Goal: Task Accomplishment & Management: Manage account settings

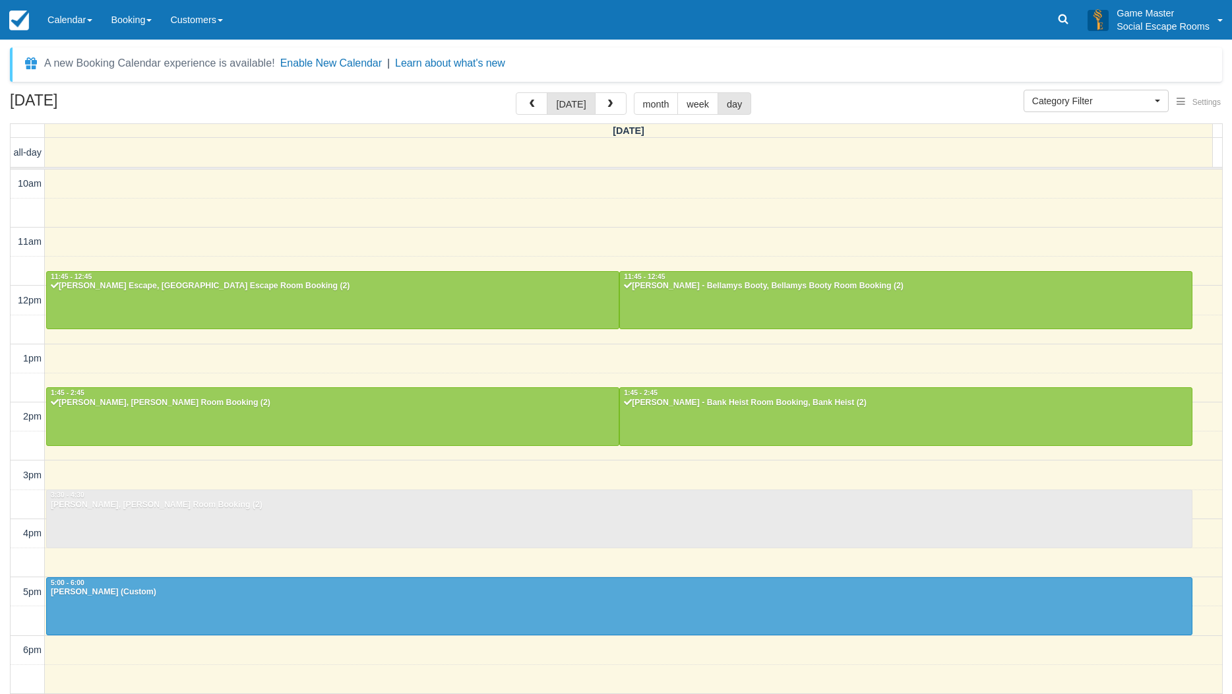
select select
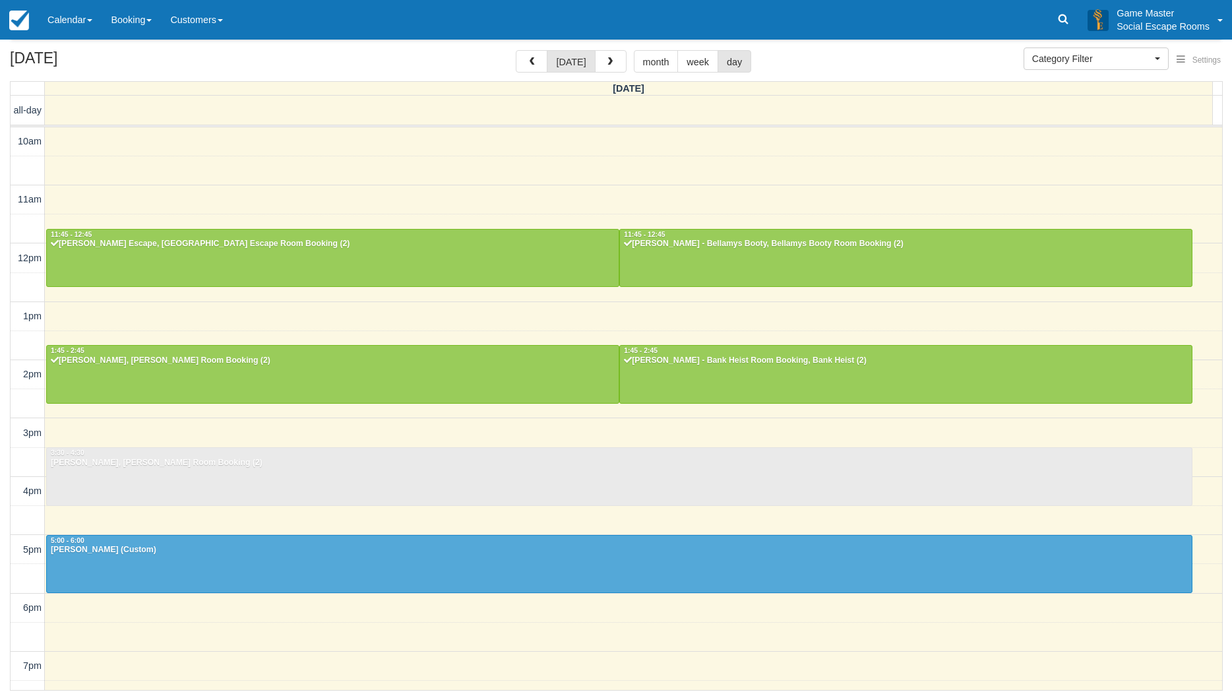
scroll to position [165, 0]
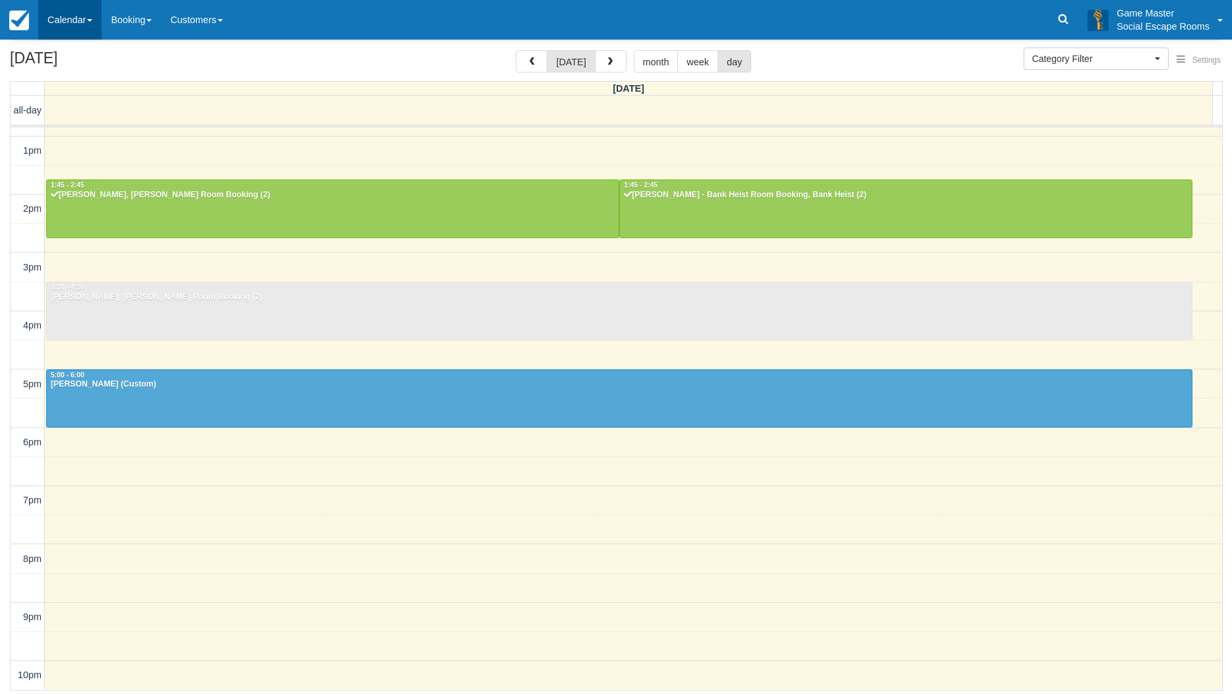
click at [92, 37] on link "Calendar" at bounding box center [69, 20] width 63 height 40
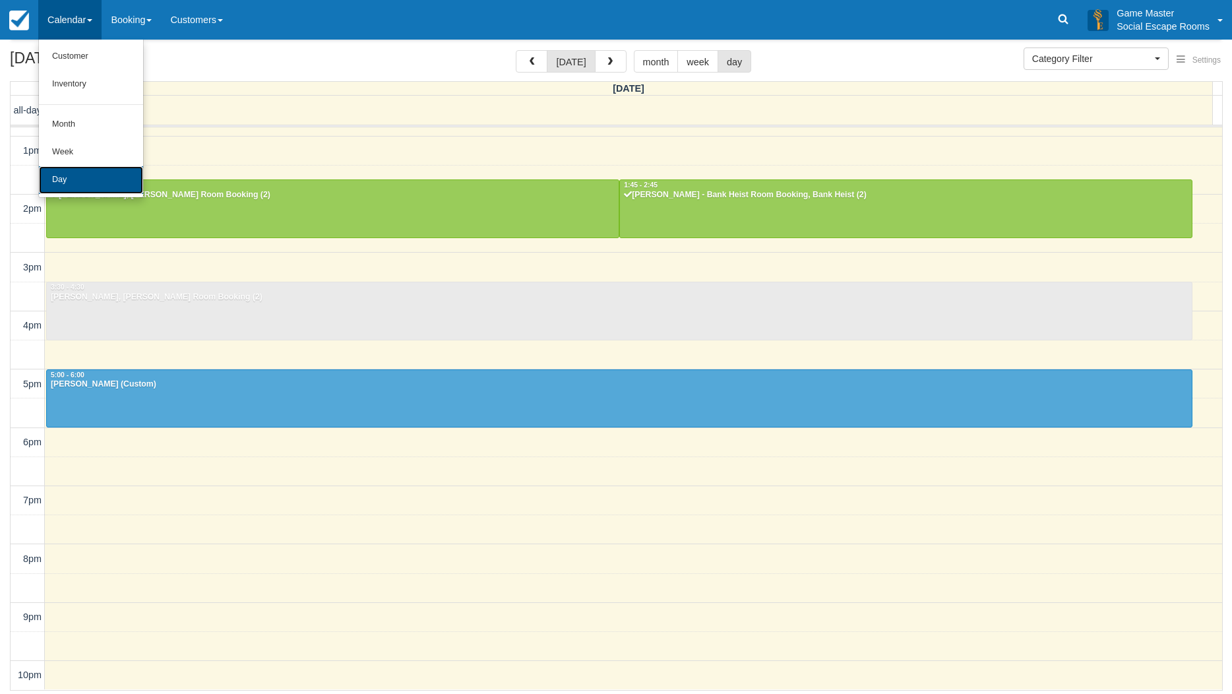
click at [94, 183] on link "Day" at bounding box center [91, 180] width 104 height 28
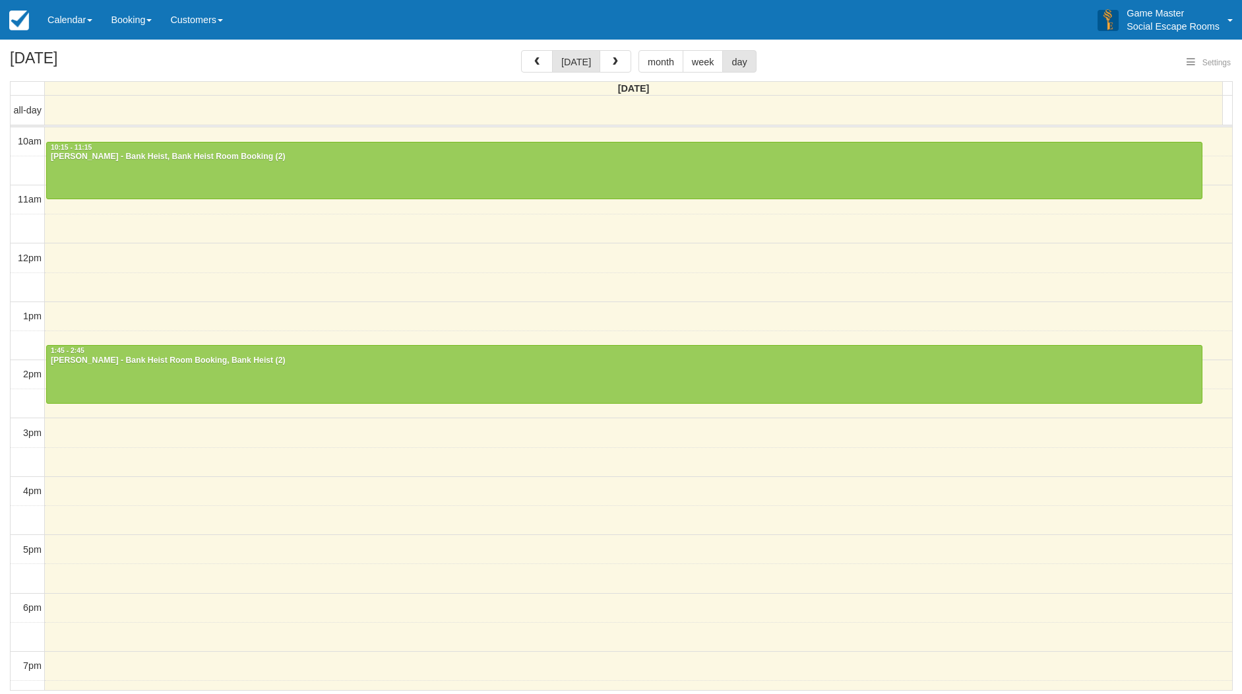
select select
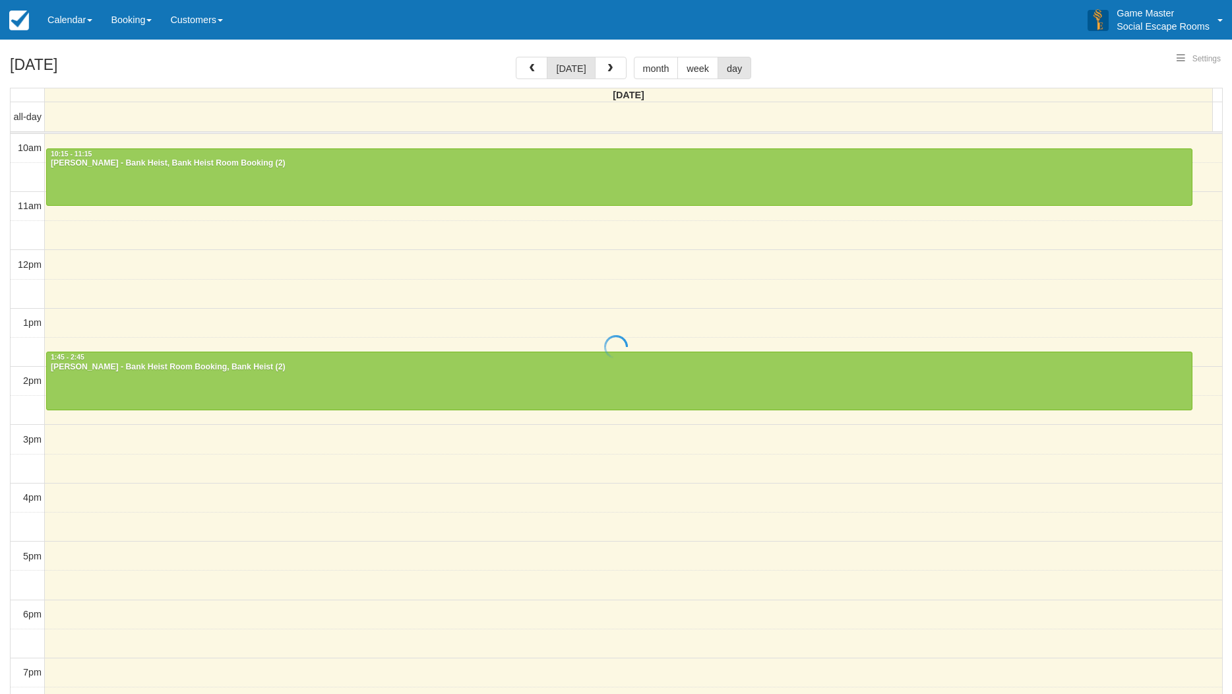
select select
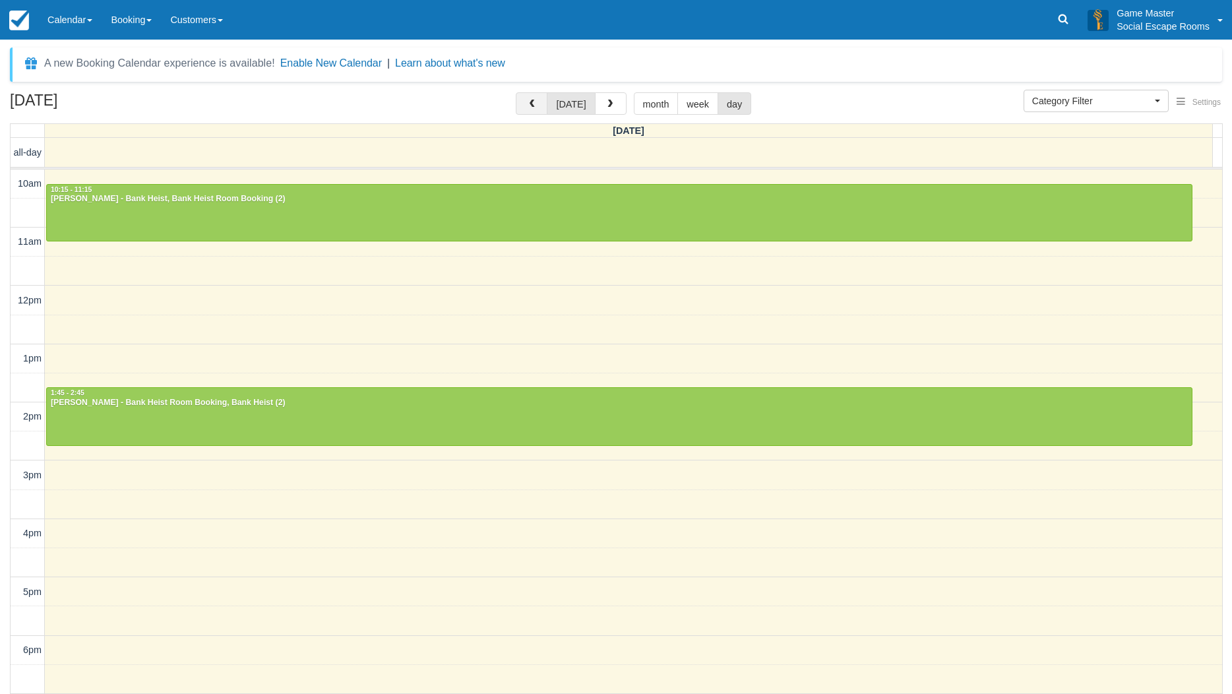
click at [530, 109] on button "button" at bounding box center [532, 103] width 32 height 22
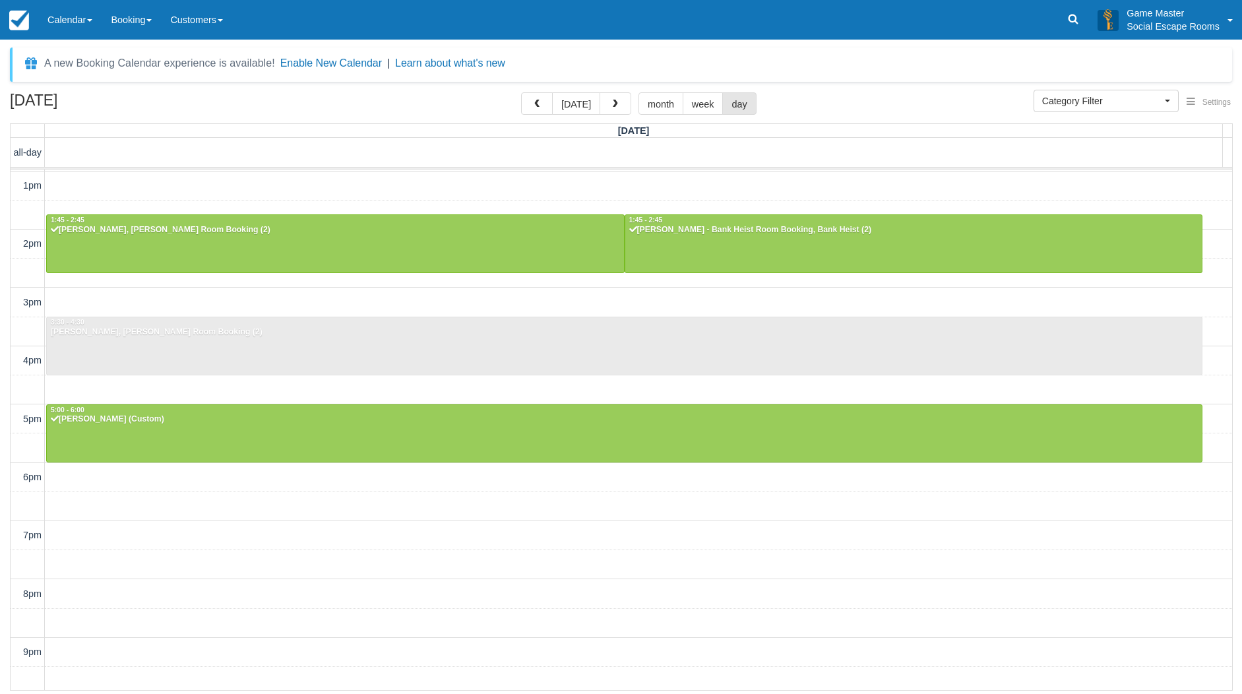
scroll to position [207, 0]
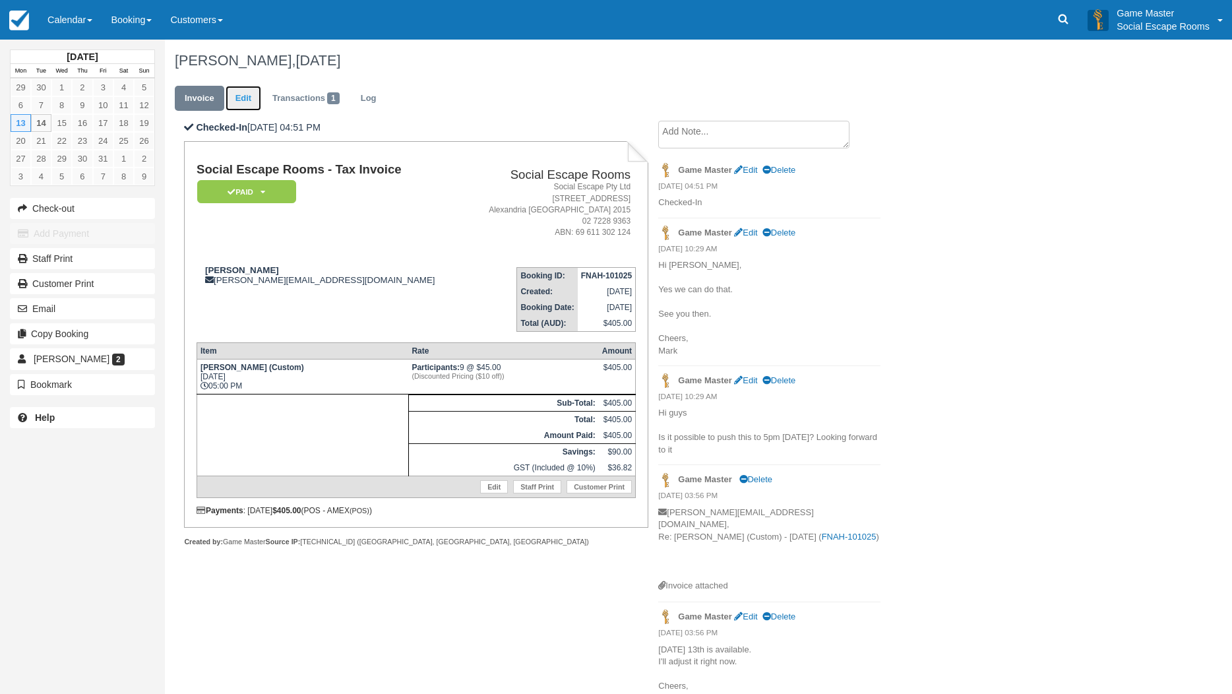
click at [254, 102] on link "Edit" at bounding box center [243, 99] width 36 height 26
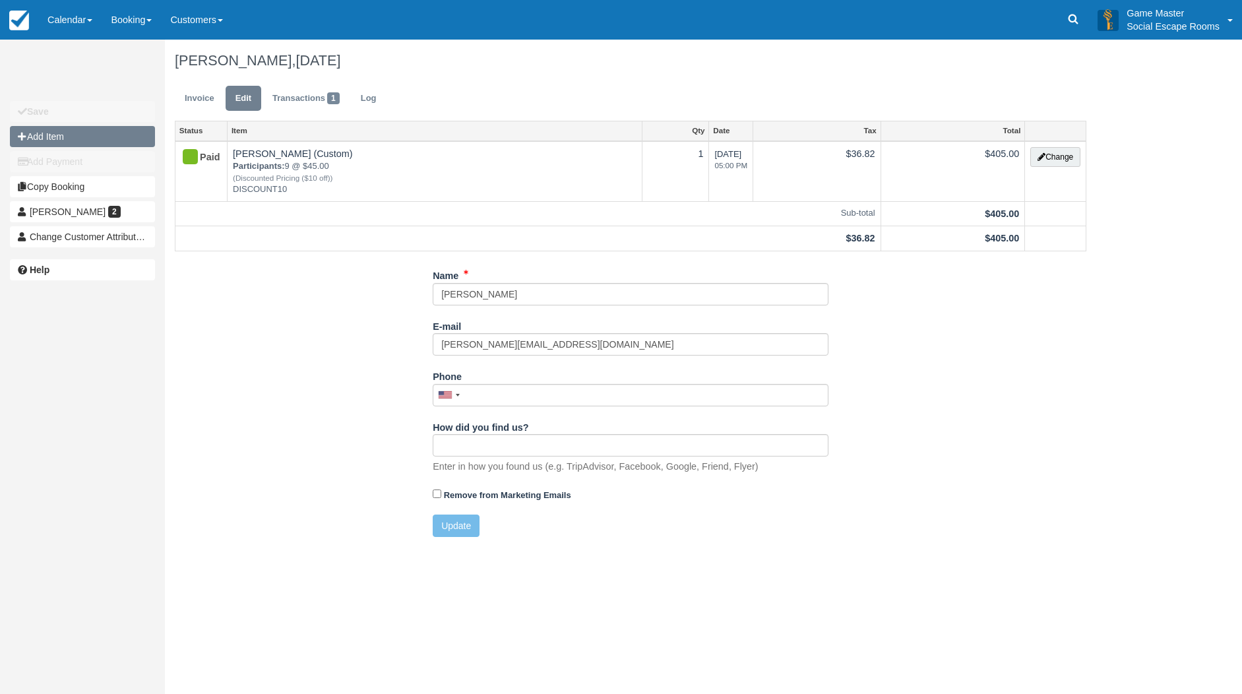
click at [110, 135] on button "Add Item" at bounding box center [82, 136] width 145 height 21
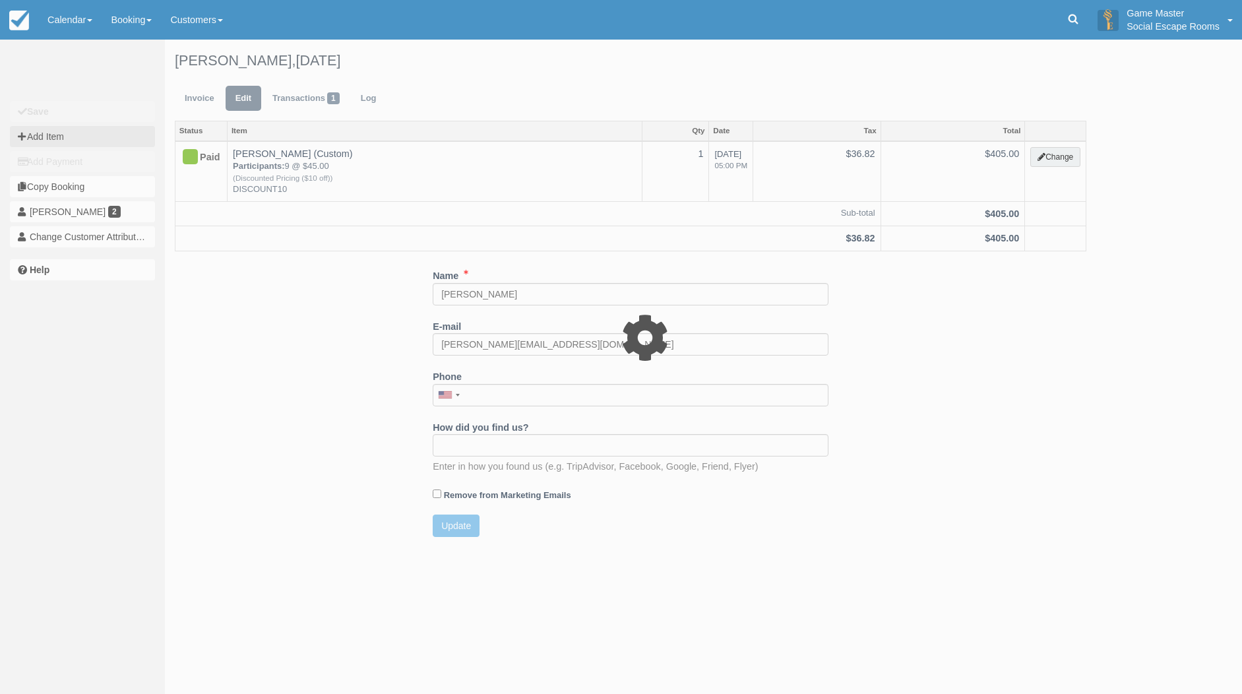
type input "0.00"
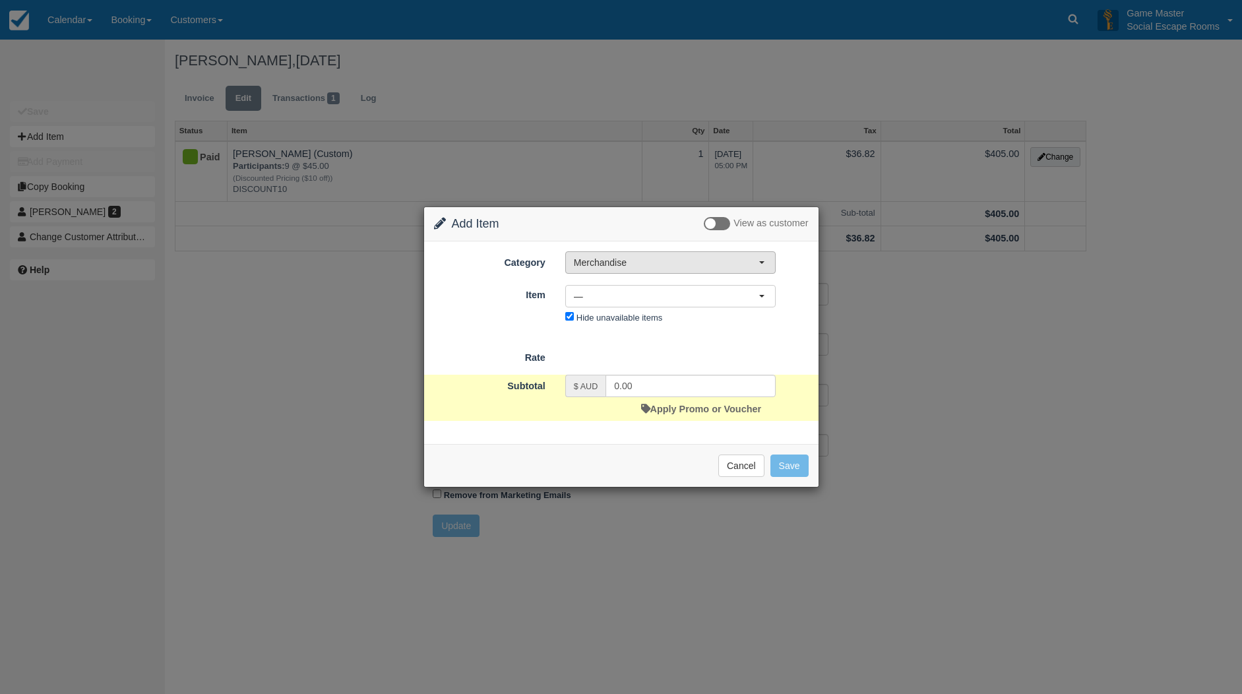
click at [612, 264] on span "Merchandise" at bounding box center [666, 262] width 185 height 13
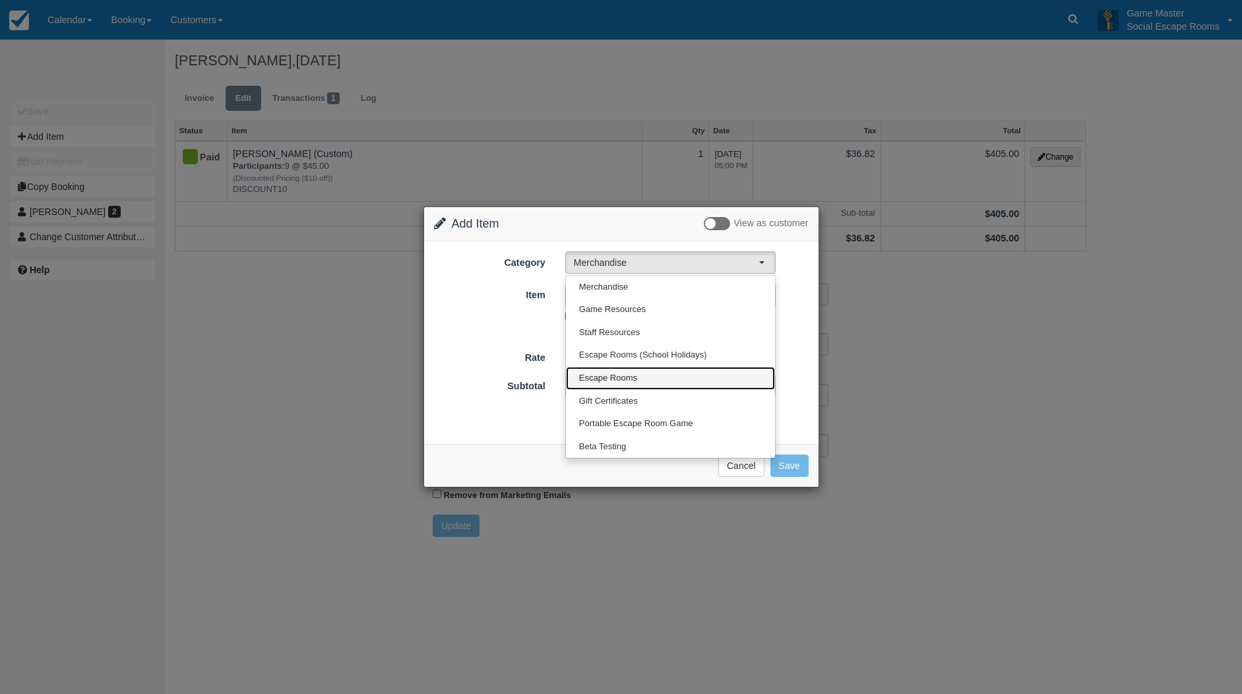
click at [622, 368] on link "Escape Rooms" at bounding box center [670, 378] width 209 height 23
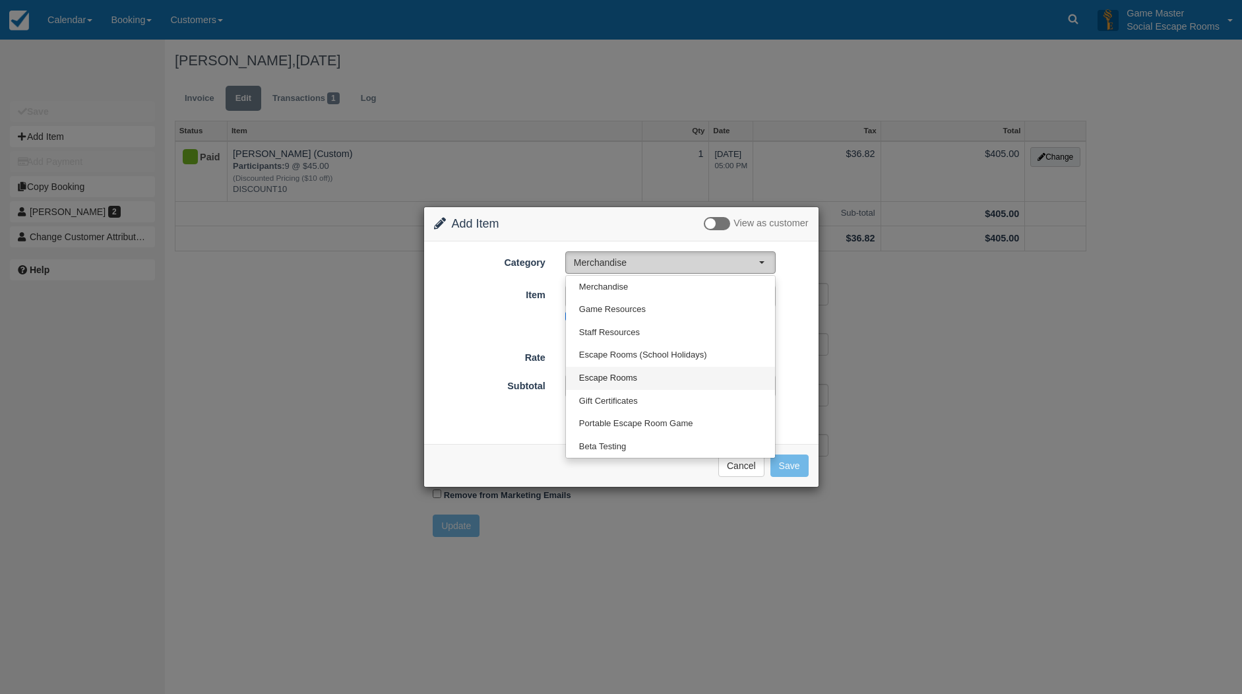
select select "2"
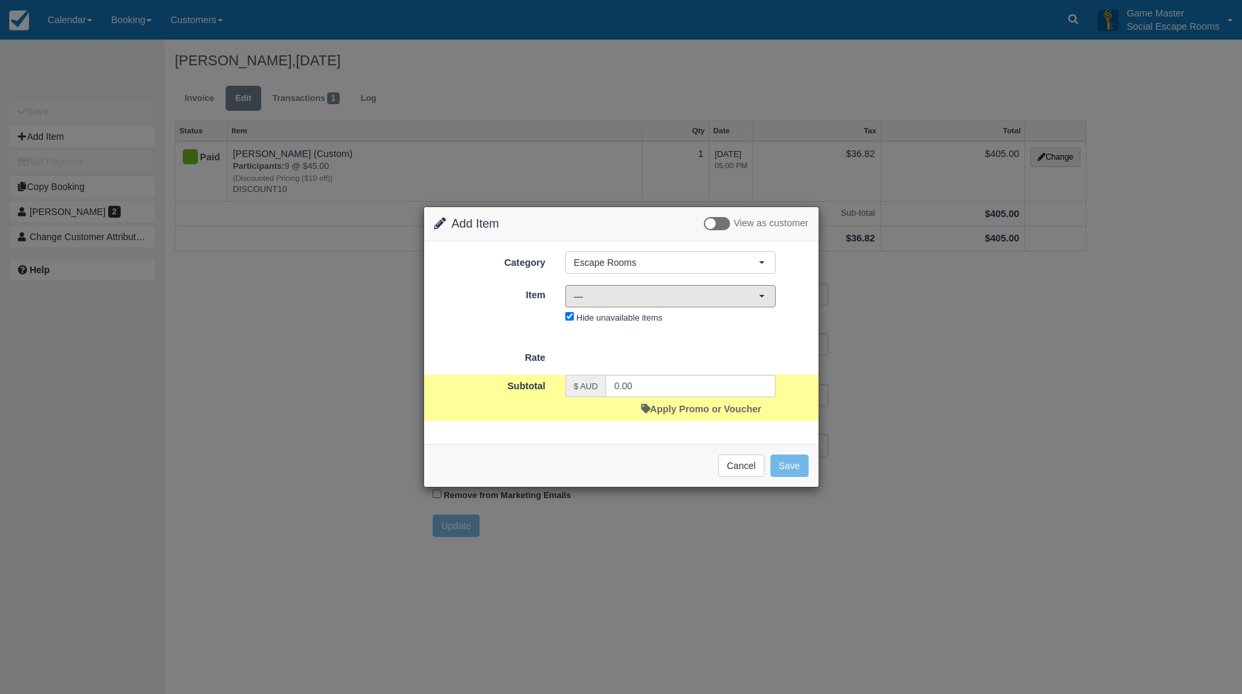
click at [607, 296] on span "—" at bounding box center [666, 295] width 185 height 13
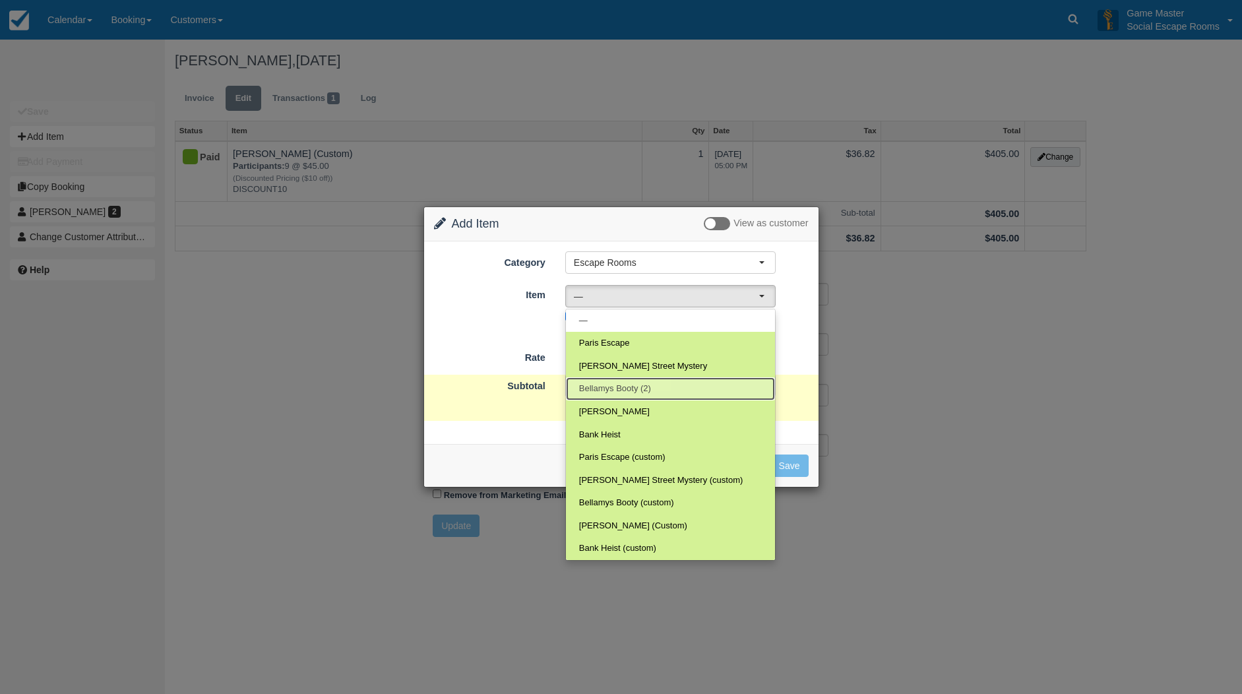
click at [621, 391] on span "Bellamys Booty (2)" at bounding box center [615, 388] width 72 height 13
select select "69"
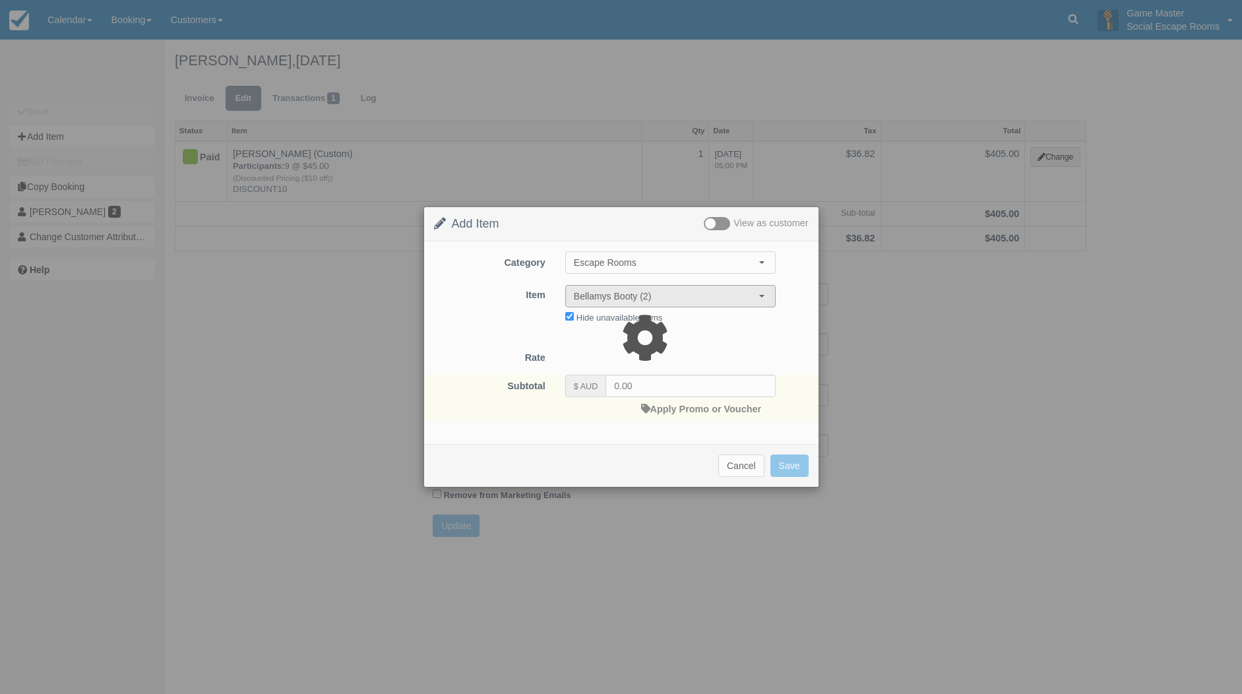
type input "165.00"
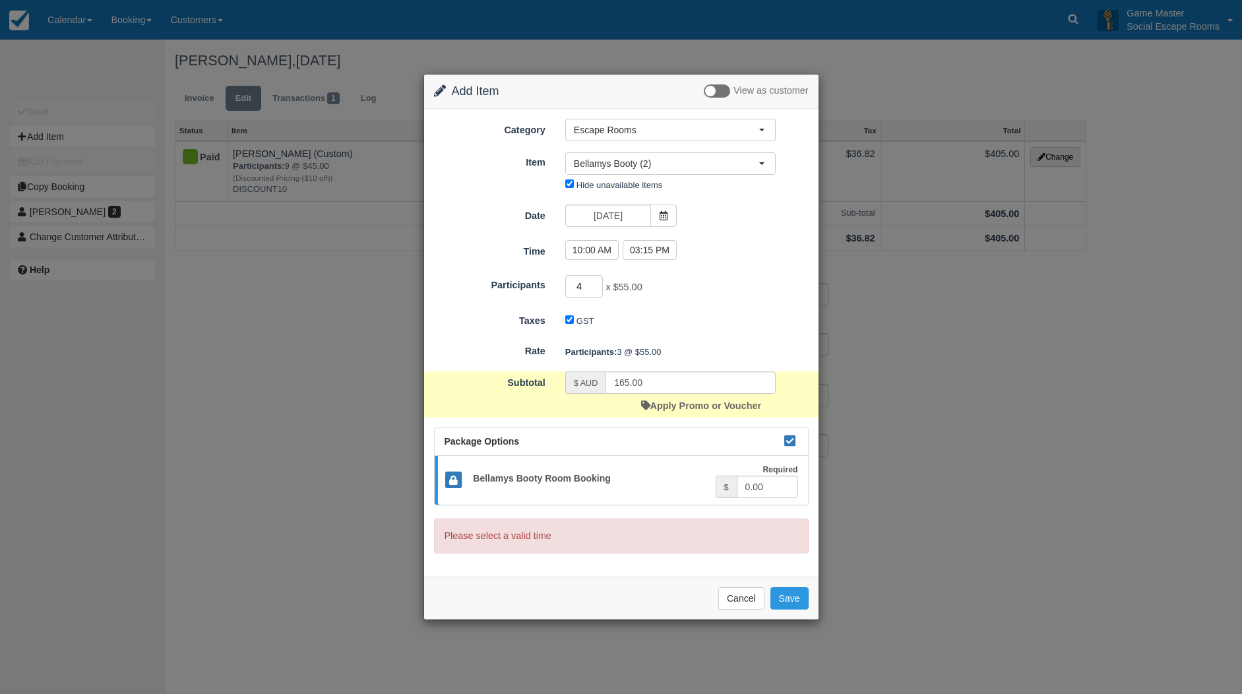
type input "4"
click at [598, 283] on input "4" at bounding box center [584, 286] width 38 height 22
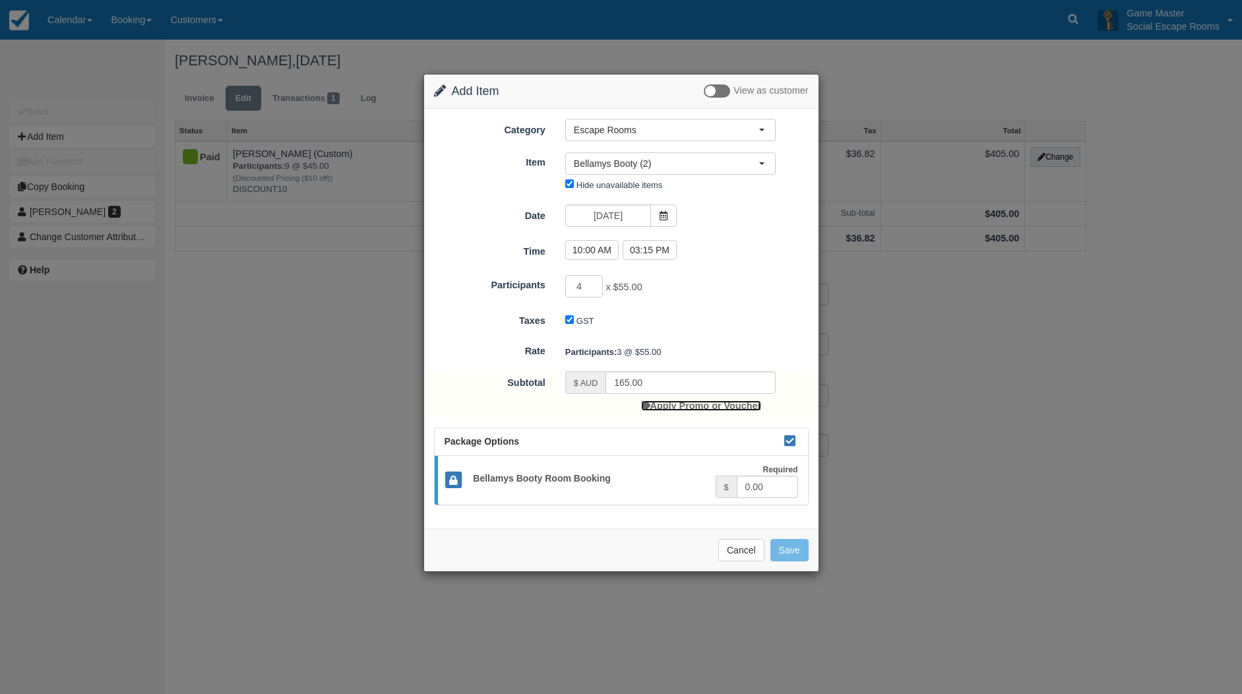
type input "220.00"
click at [674, 404] on link "Apply Promo or Voucher" at bounding box center [701, 405] width 120 height 11
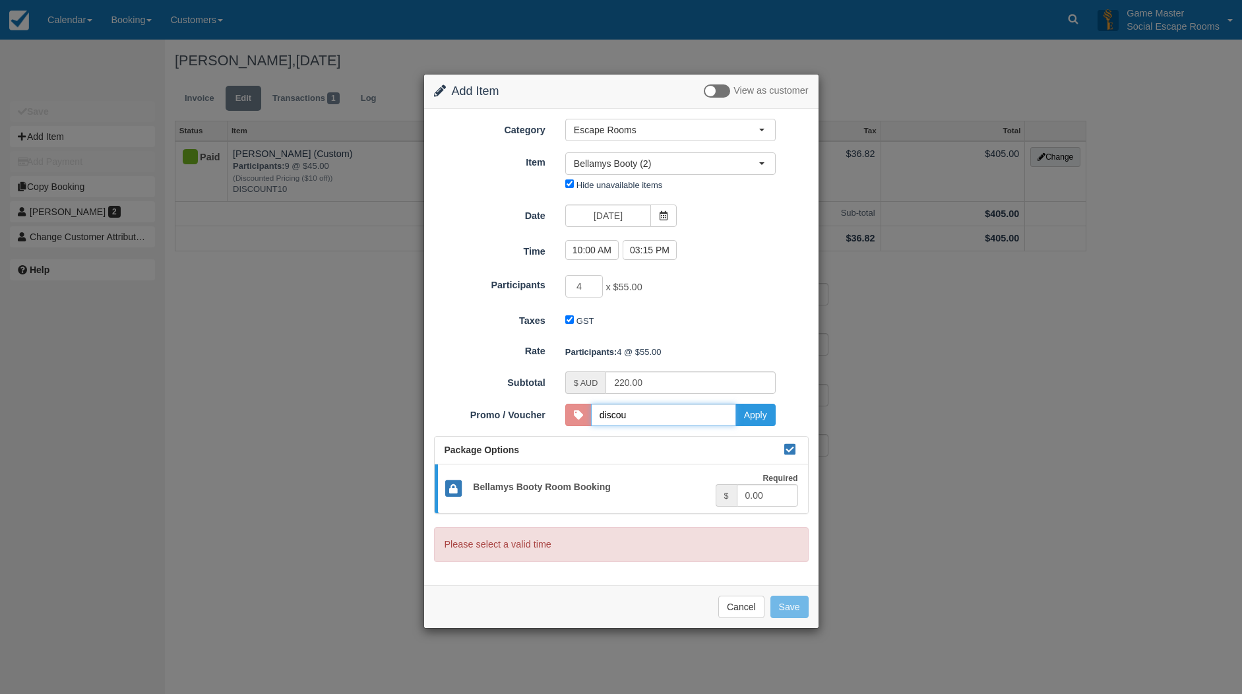
type input "DISCOUNT10"
click at [754, 417] on button "Apply" at bounding box center [755, 415] width 40 height 22
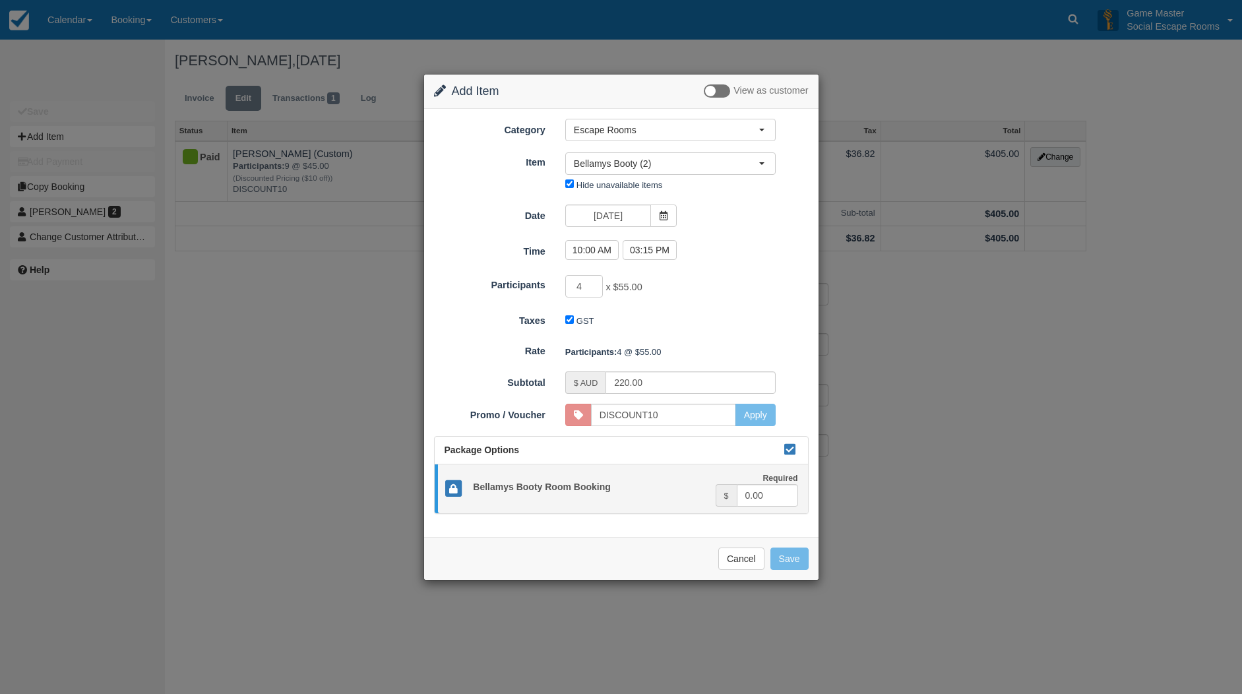
type input "180.00"
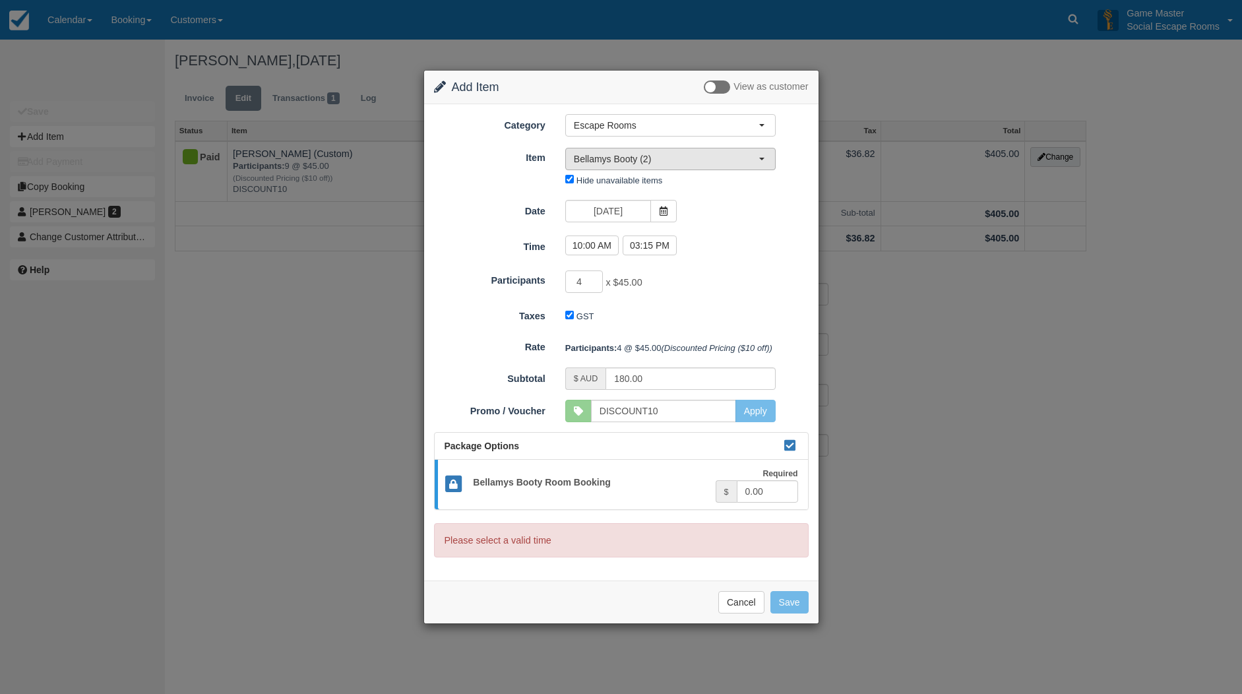
click at [623, 159] on span "Bellamys Booty (2)" at bounding box center [666, 158] width 185 height 13
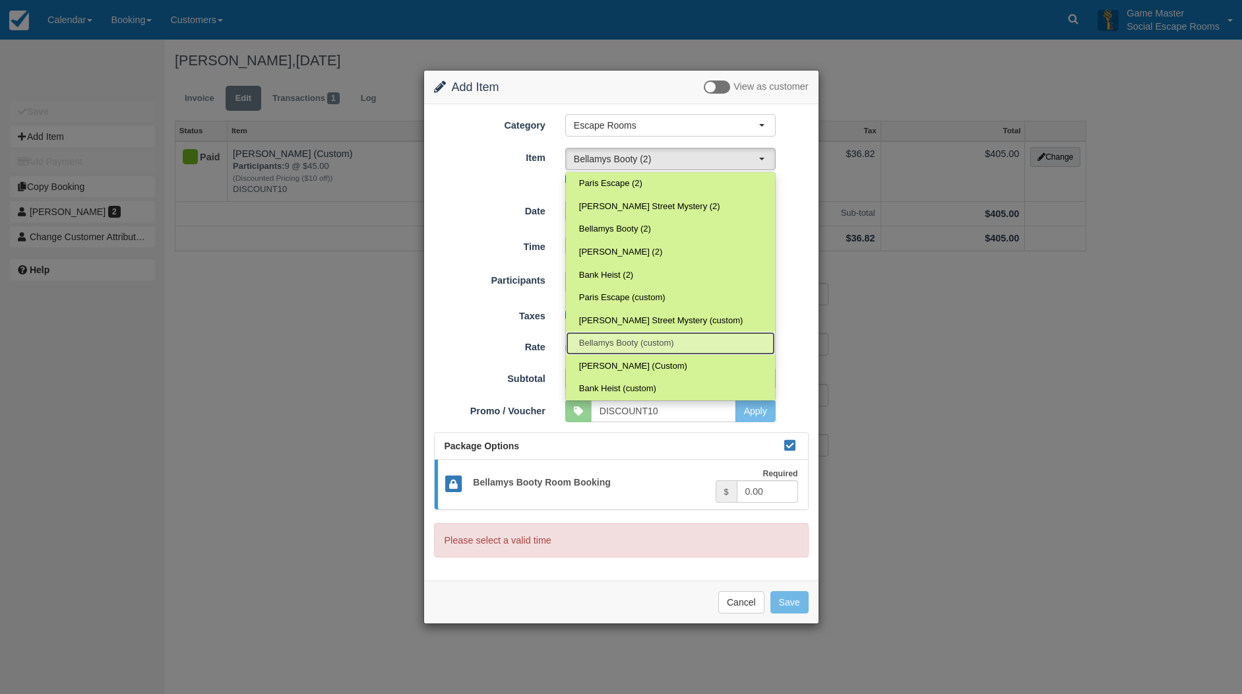
click at [645, 342] on span "Bellamys Booty (custom)" at bounding box center [626, 343] width 95 height 13
select select "71"
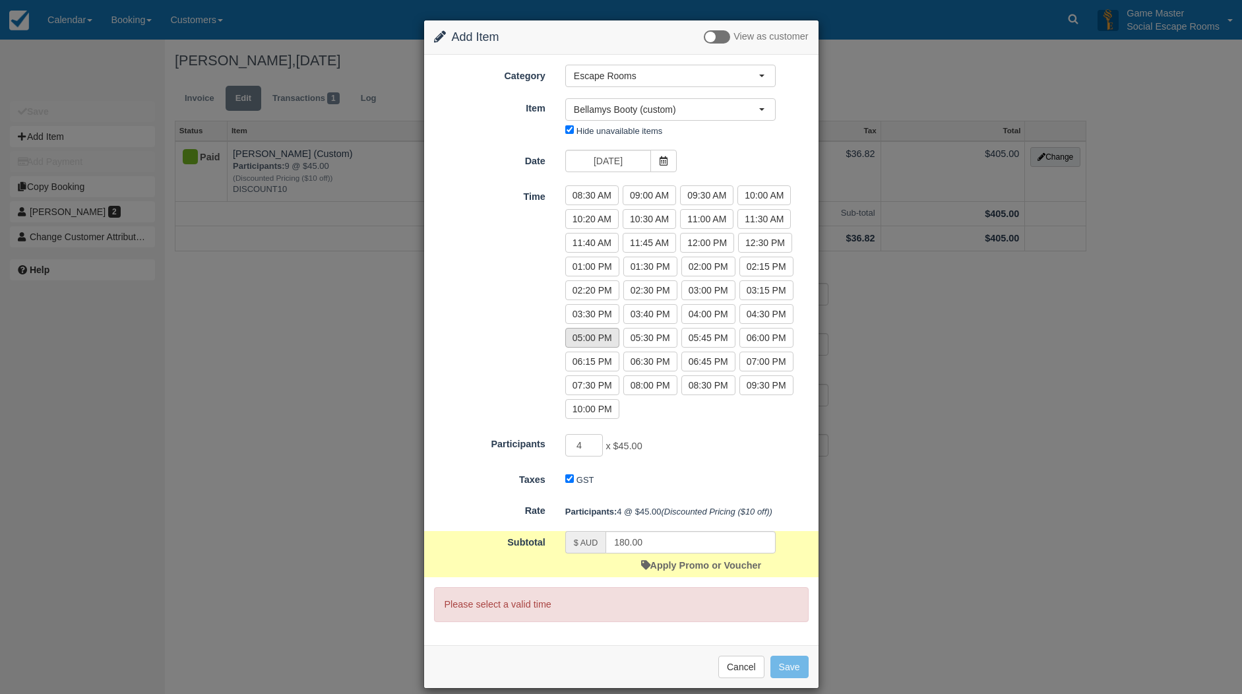
click at [590, 339] on label "05:00 PM" at bounding box center [592, 338] width 54 height 20
radio input "true"
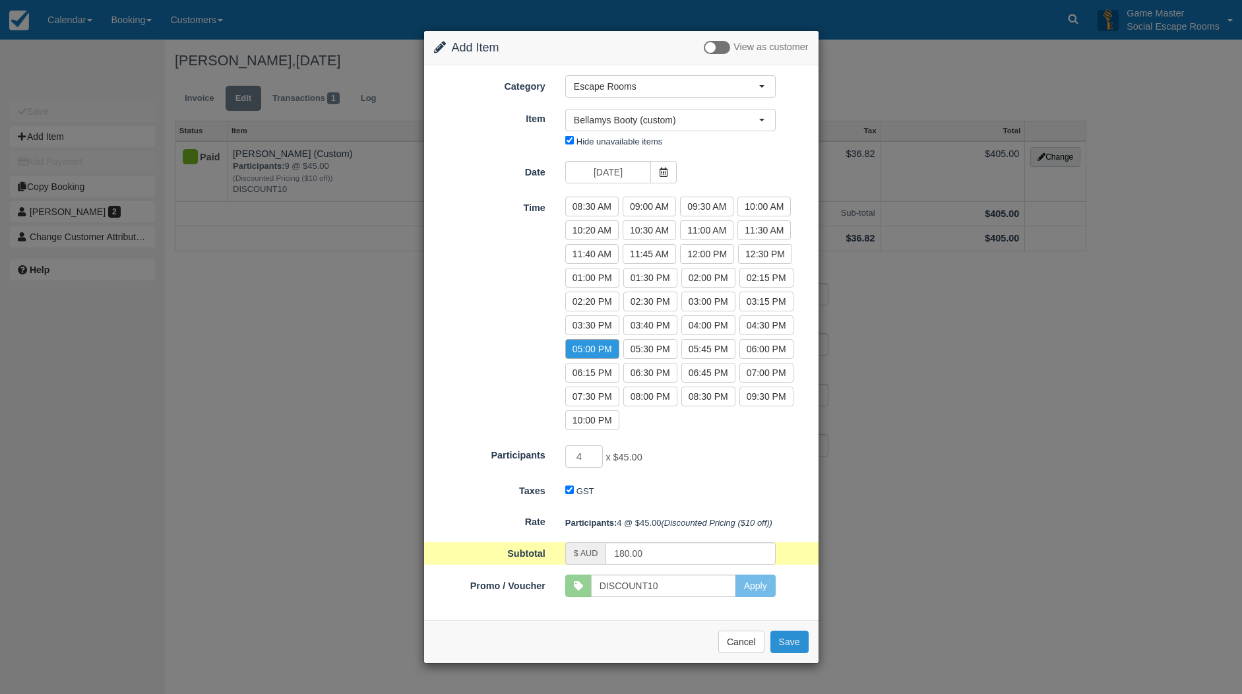
click at [785, 638] on button "Save" at bounding box center [789, 641] width 38 height 22
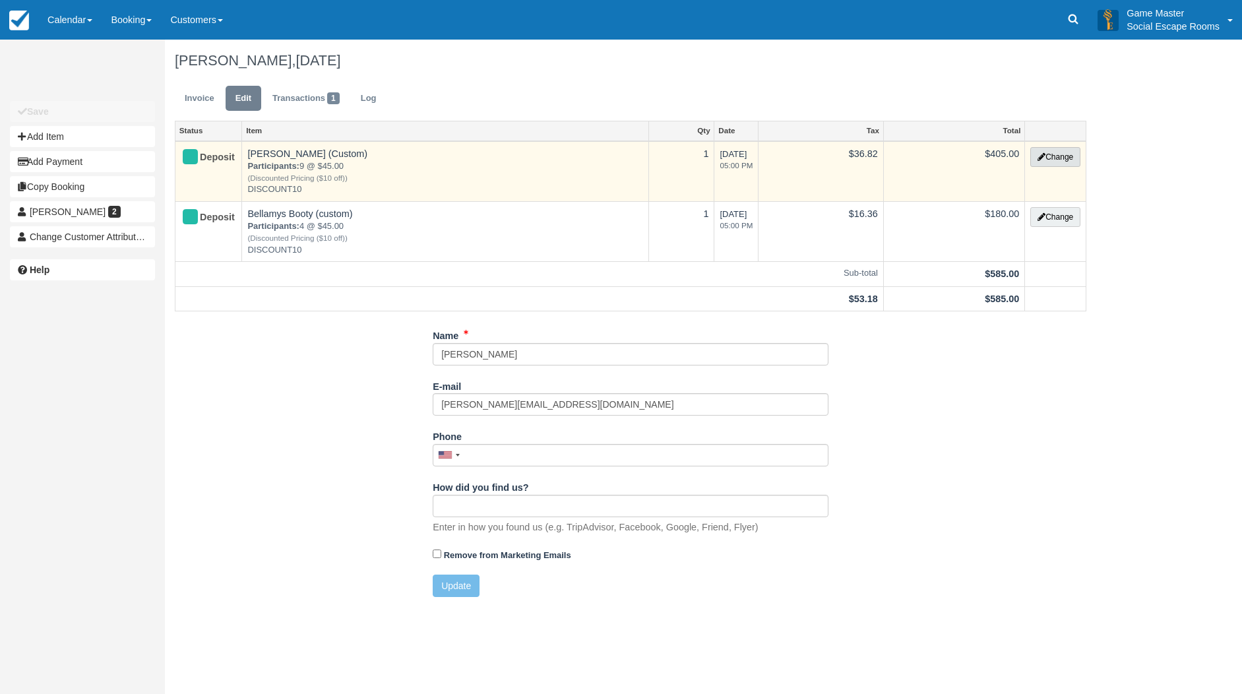
click at [1054, 156] on button "Change" at bounding box center [1055, 157] width 50 height 20
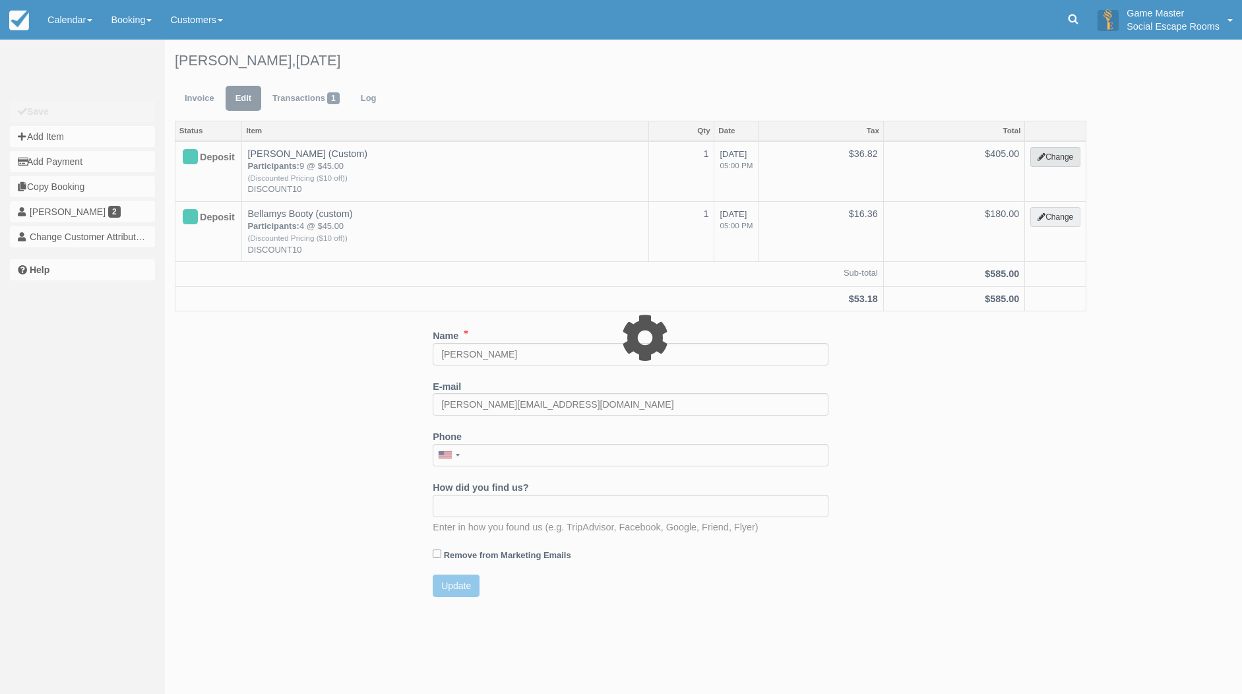
select select "2"
type input "405.00"
type input "DISCOUNT10"
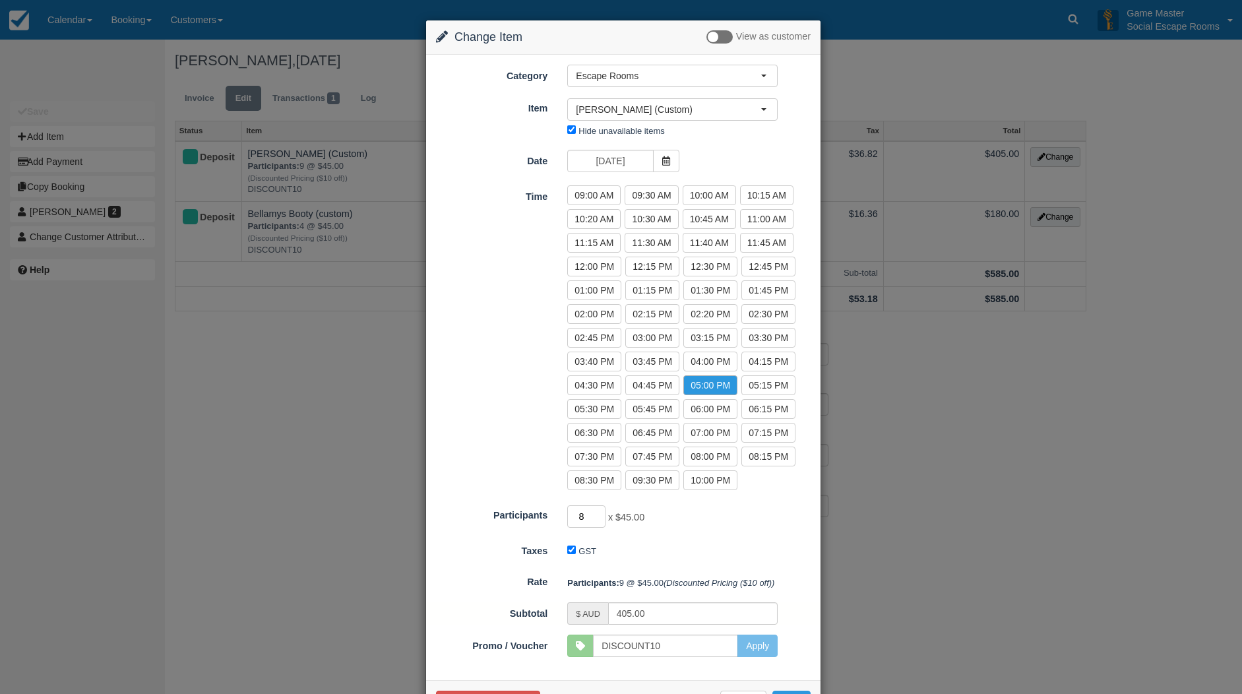
click at [597, 518] on input "8" at bounding box center [586, 516] width 38 height 22
click at [597, 518] on input "7" at bounding box center [586, 516] width 38 height 22
click at [597, 518] on input "6" at bounding box center [586, 516] width 38 height 22
click at [597, 518] on input "5" at bounding box center [586, 516] width 38 height 22
type input "4"
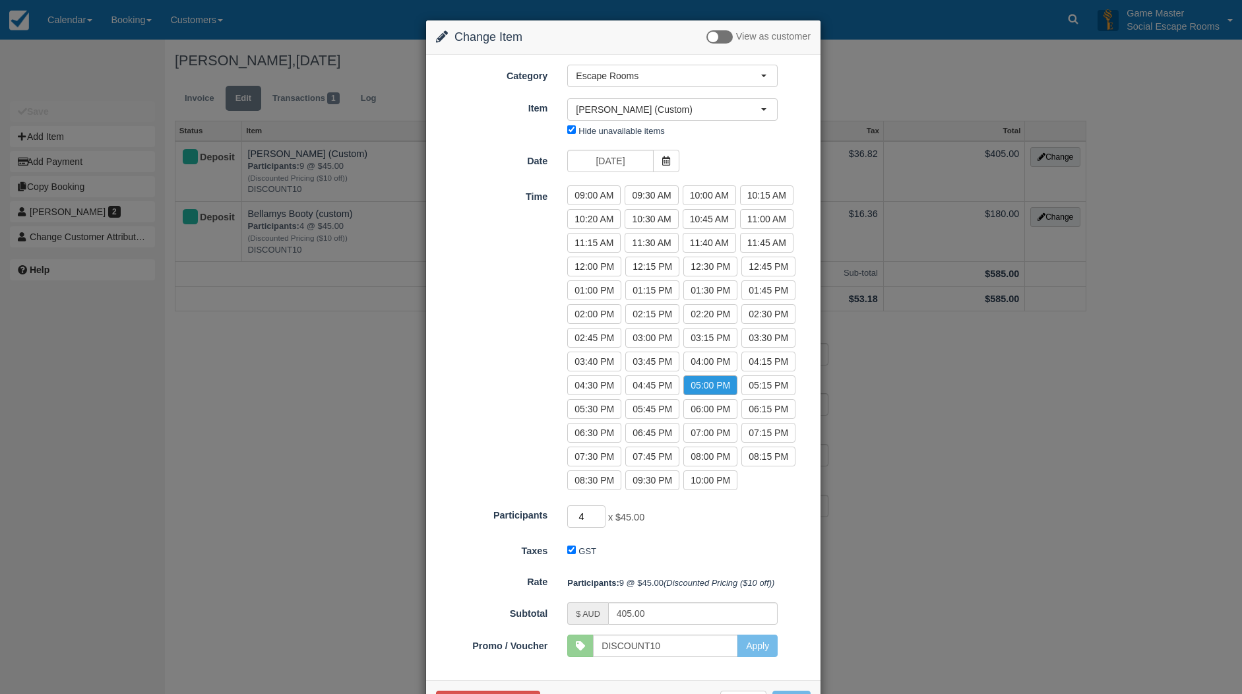
click at [597, 518] on input "4" at bounding box center [586, 516] width 38 height 22
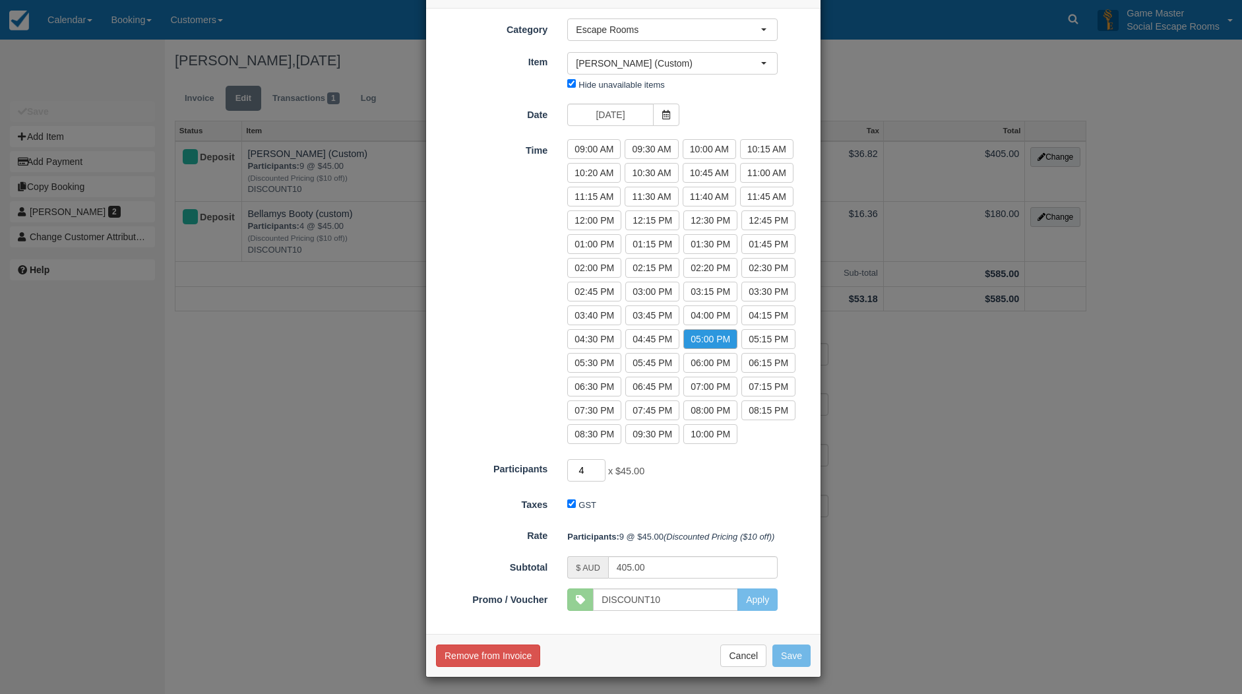
scroll to position [49, 0]
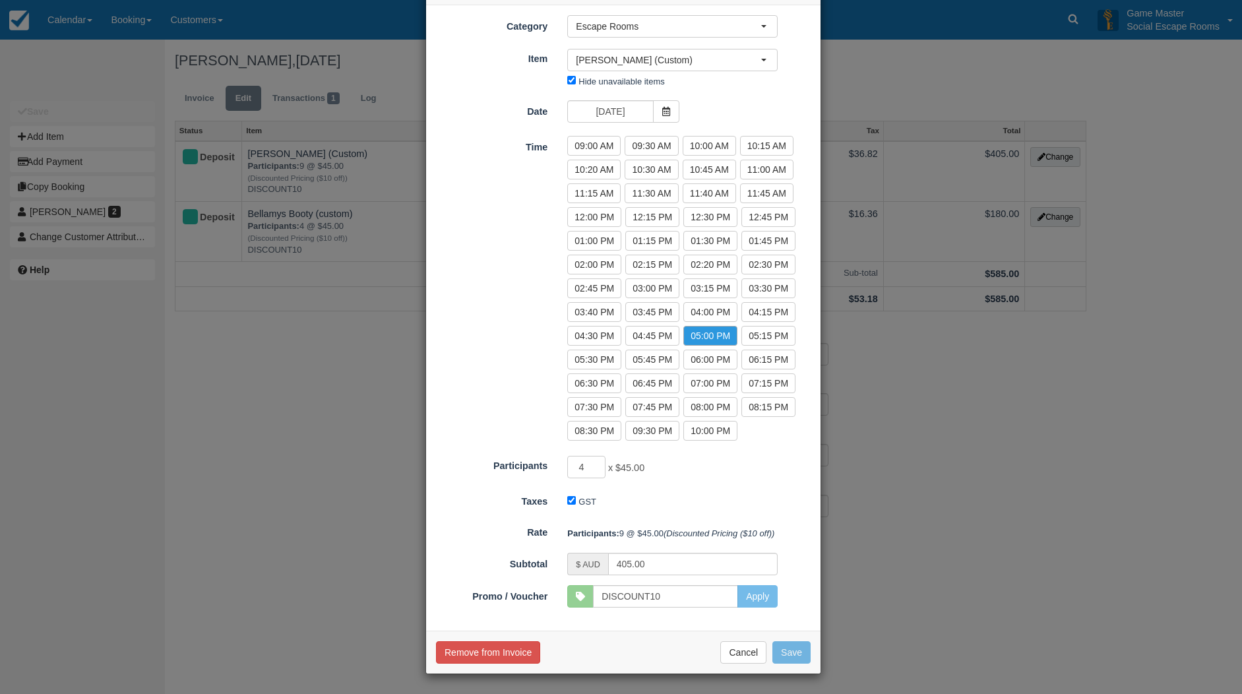
type input "180.00"
click at [786, 647] on button "Save" at bounding box center [791, 652] width 38 height 22
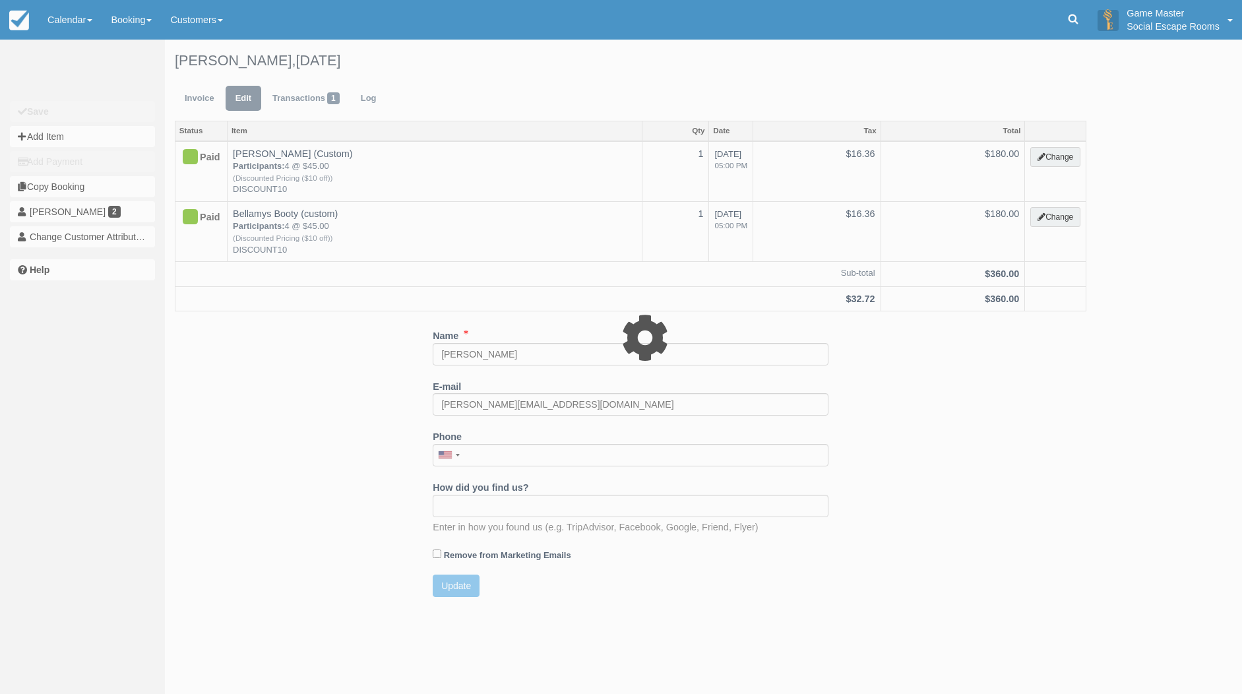
select select "2"
type input "180.00"
type input "DISCOUNT10"
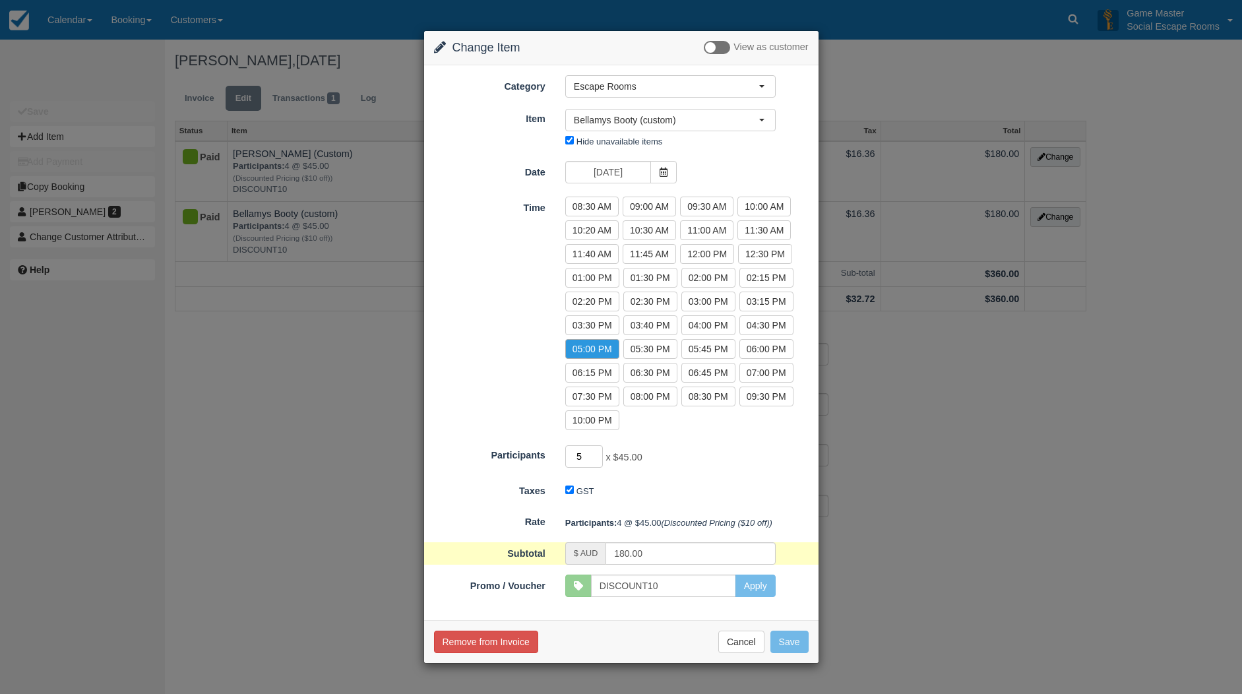
type input "5"
click at [596, 452] on input "5" at bounding box center [584, 456] width 38 height 22
type input "225.00"
click at [797, 646] on button "Save" at bounding box center [789, 641] width 38 height 22
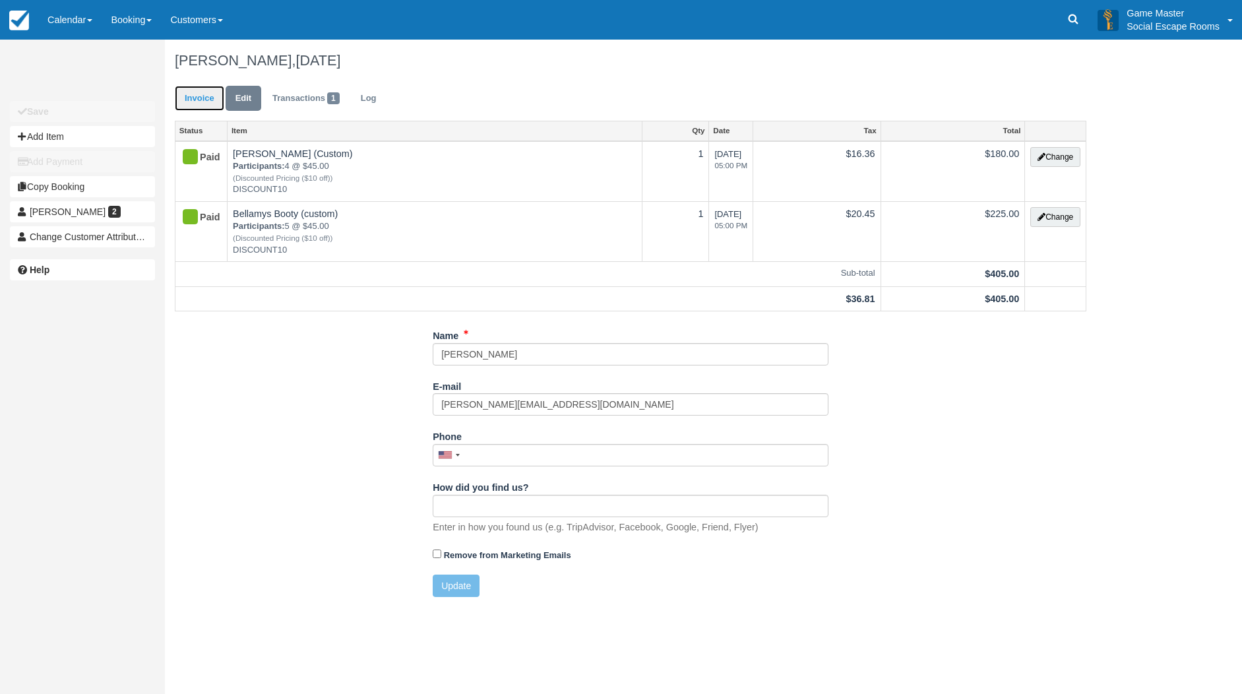
click at [197, 96] on link "Invoice" at bounding box center [199, 99] width 49 height 26
